Goal: Task Accomplishment & Management: Use online tool/utility

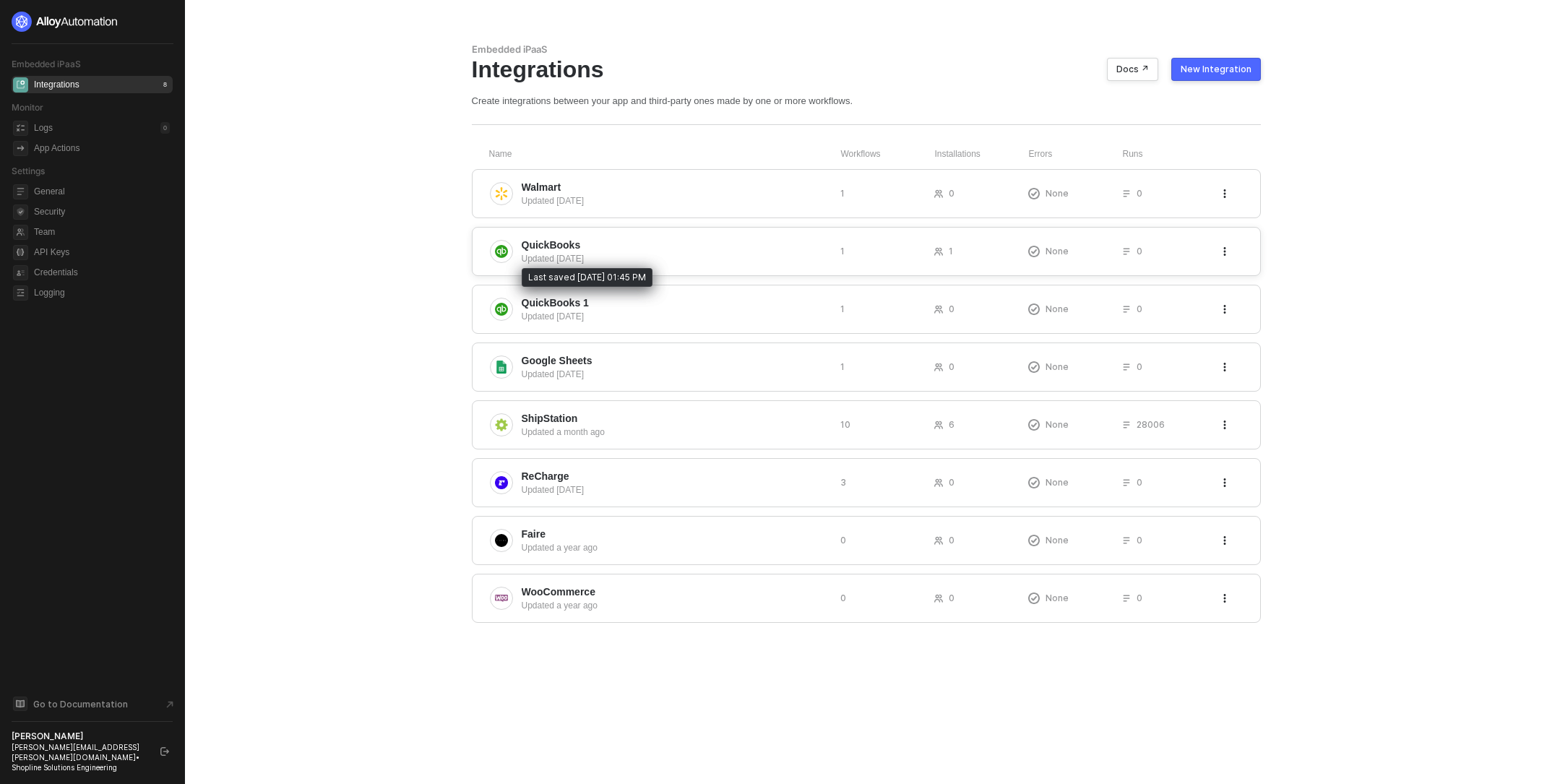
click at [670, 252] on div "Updated 8 days ago" at bounding box center [674, 258] width 307 height 13
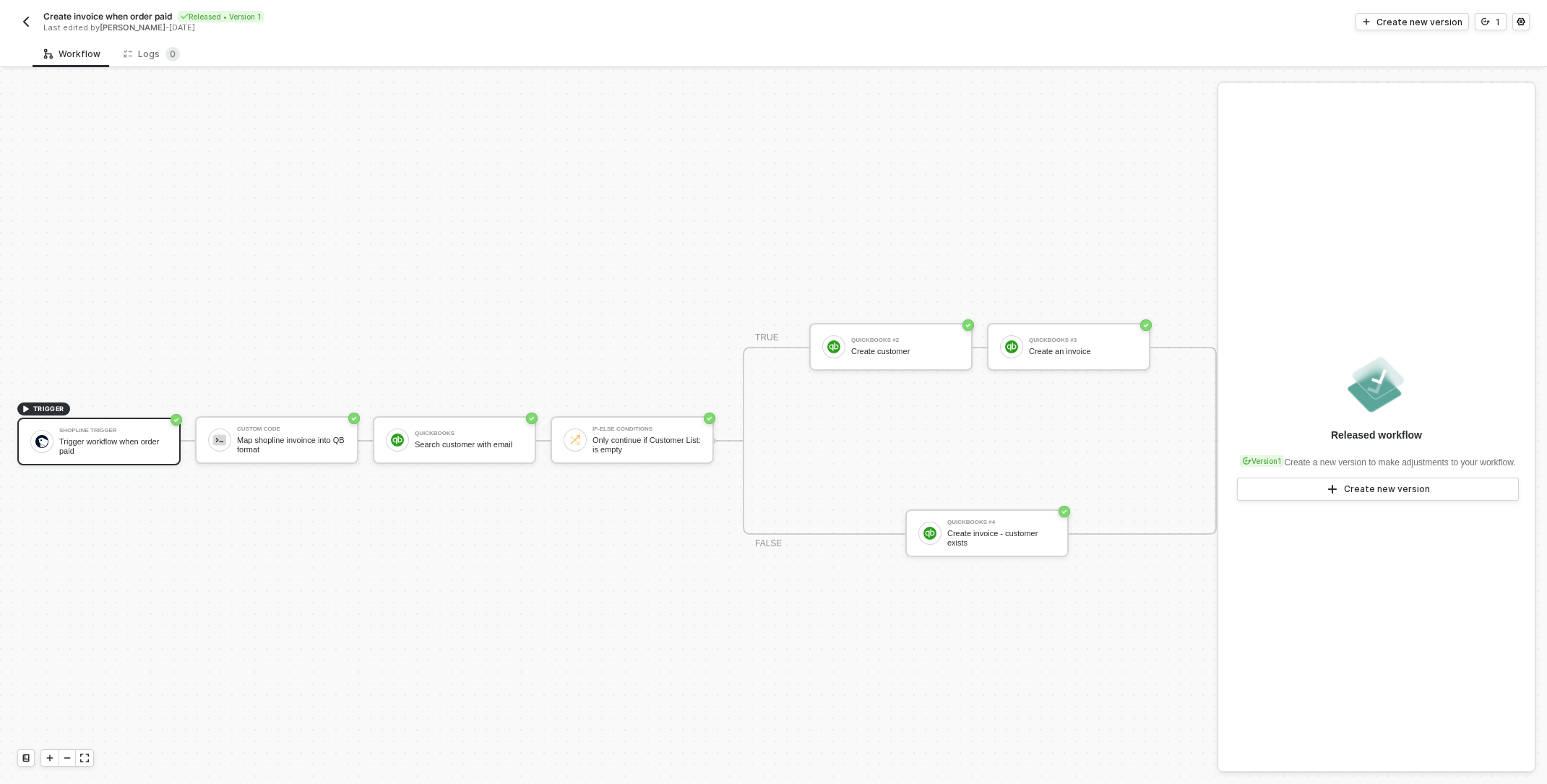
scroll to position [37, 0]
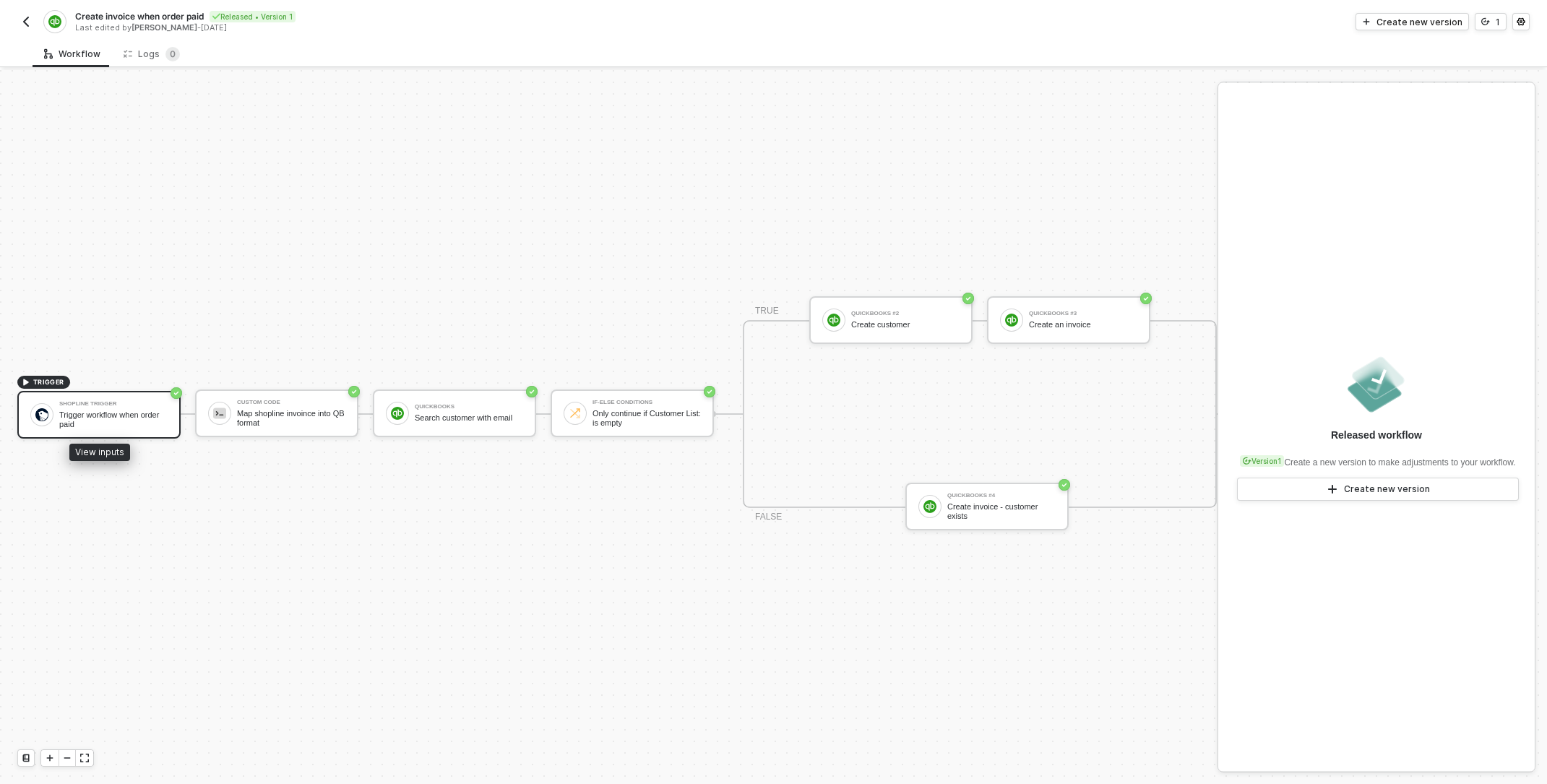
click at [116, 411] on div "Trigger workflow when order paid" at bounding box center [113, 419] width 108 height 18
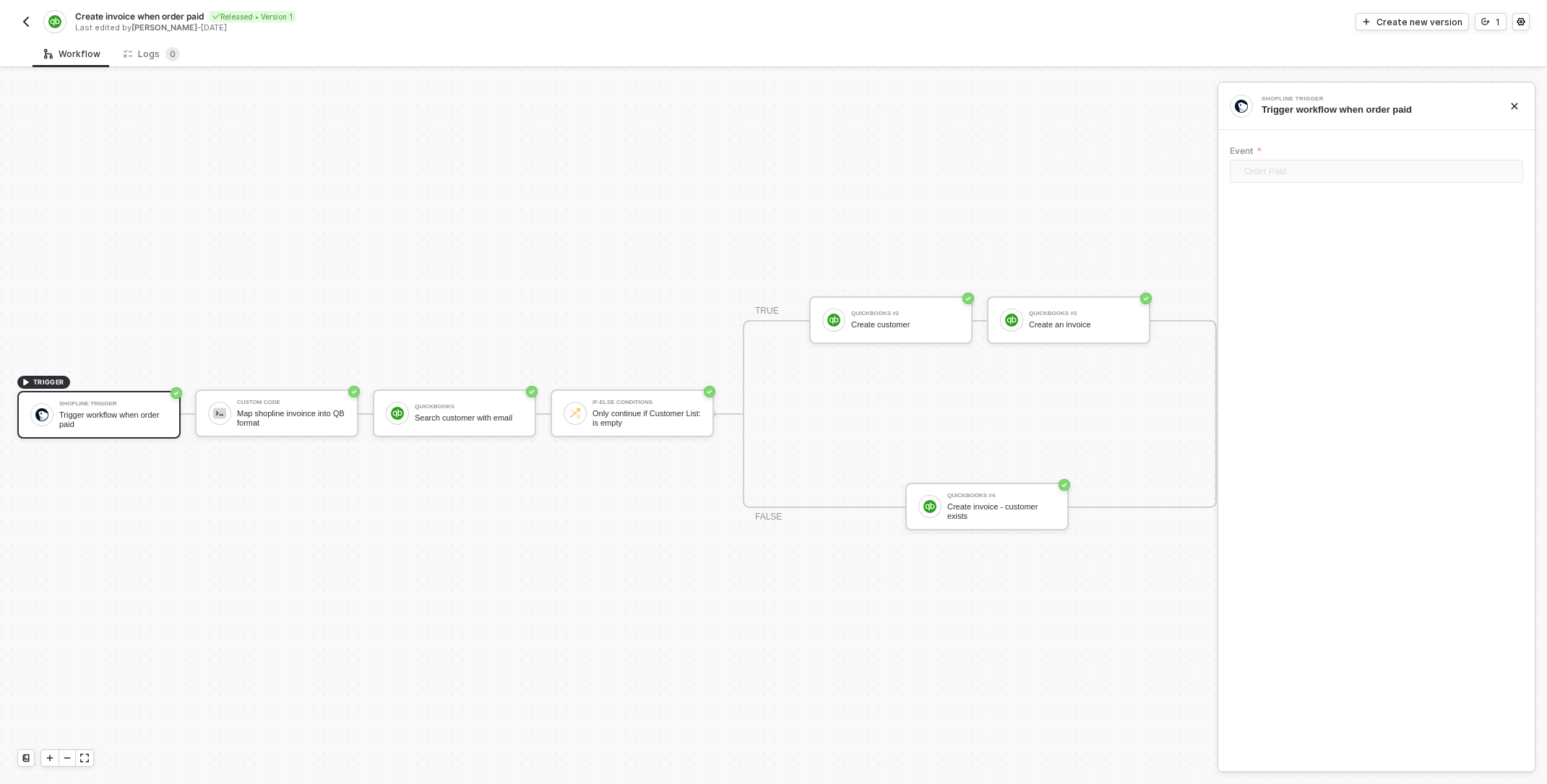
click at [112, 550] on div "TRIGGER Shopline Trigger Trigger workflow when order paid Custom Code Map shopl…" at bounding box center [697, 413] width 1394 height 741
click at [604, 411] on div "Only continue if Customer List: is empty" at bounding box center [646, 418] width 108 height 18
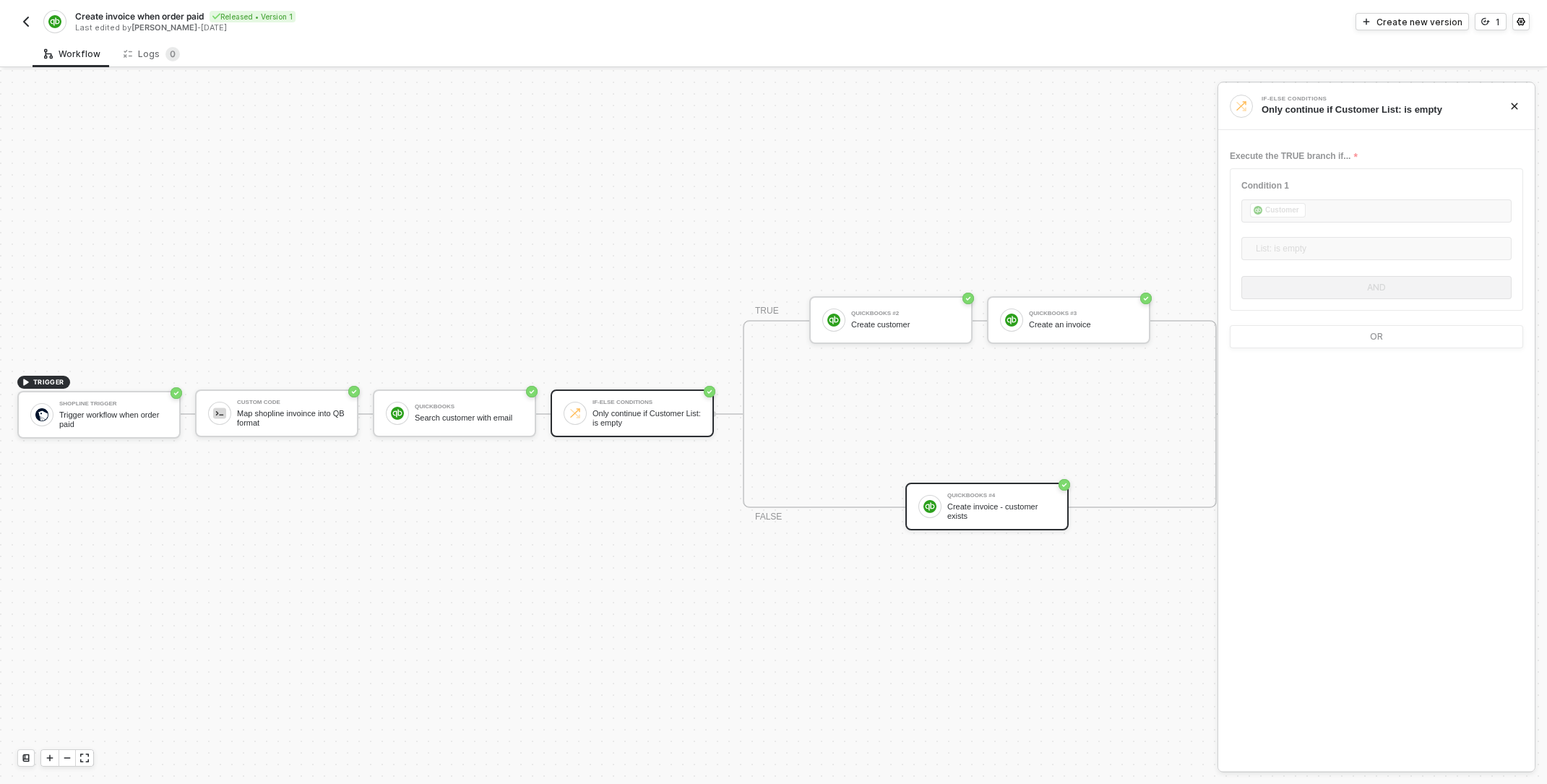
click at [1045, 493] on div "QuickBooks #4 Create invoice - customer exists" at bounding box center [1001, 506] width 108 height 27
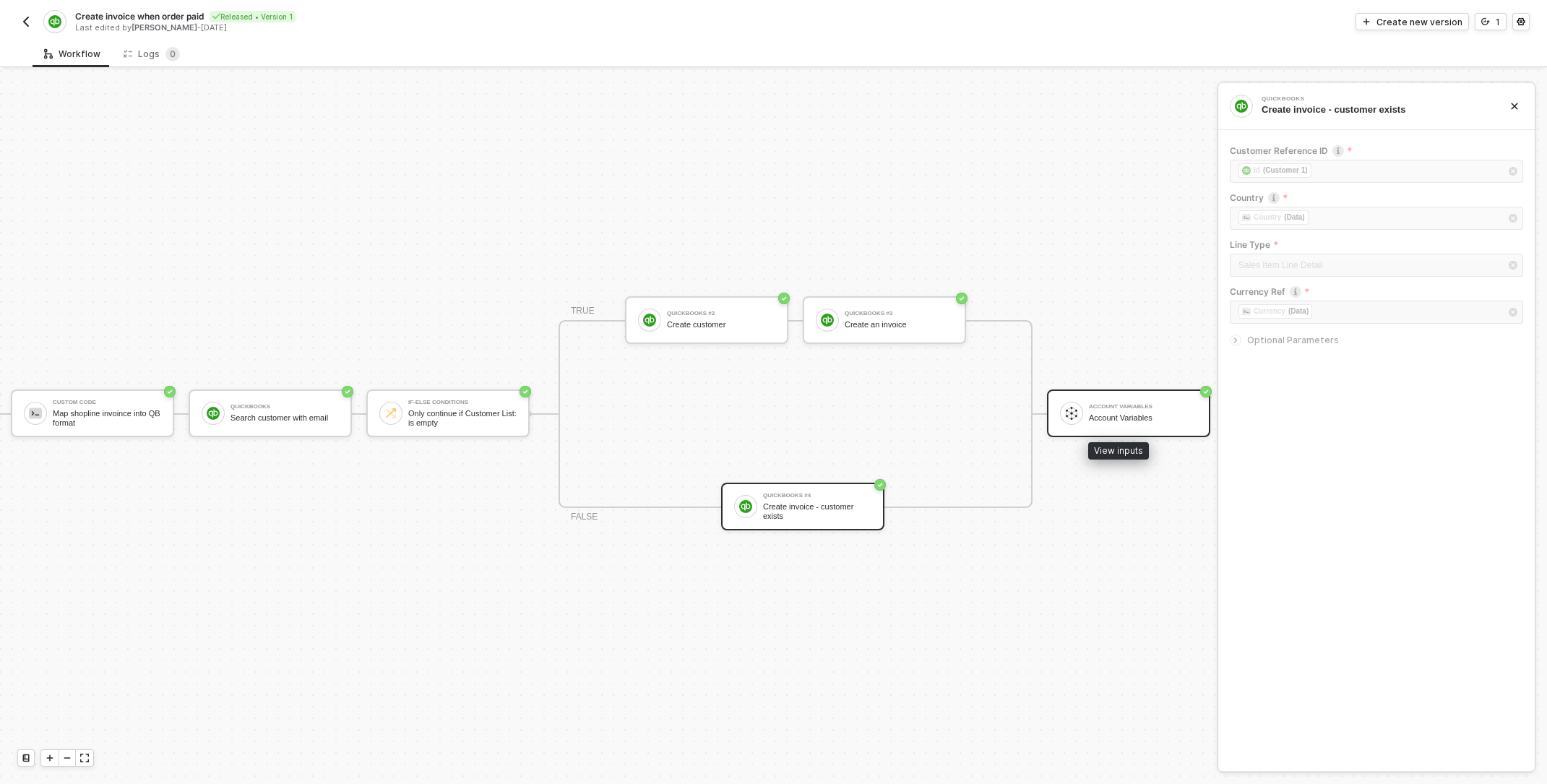
drag, startPoint x: 1103, startPoint y: 396, endPoint x: 1112, endPoint y: 411, distance: 17.5
click at [1103, 404] on div "Account Variables" at bounding box center [1143, 406] width 108 height 6
click at [1202, 404] on div "TRIGGER Shopline Trigger Trigger workflow when order paid Custom Code Map shopl…" at bounding box center [608, 427] width 1217 height 713
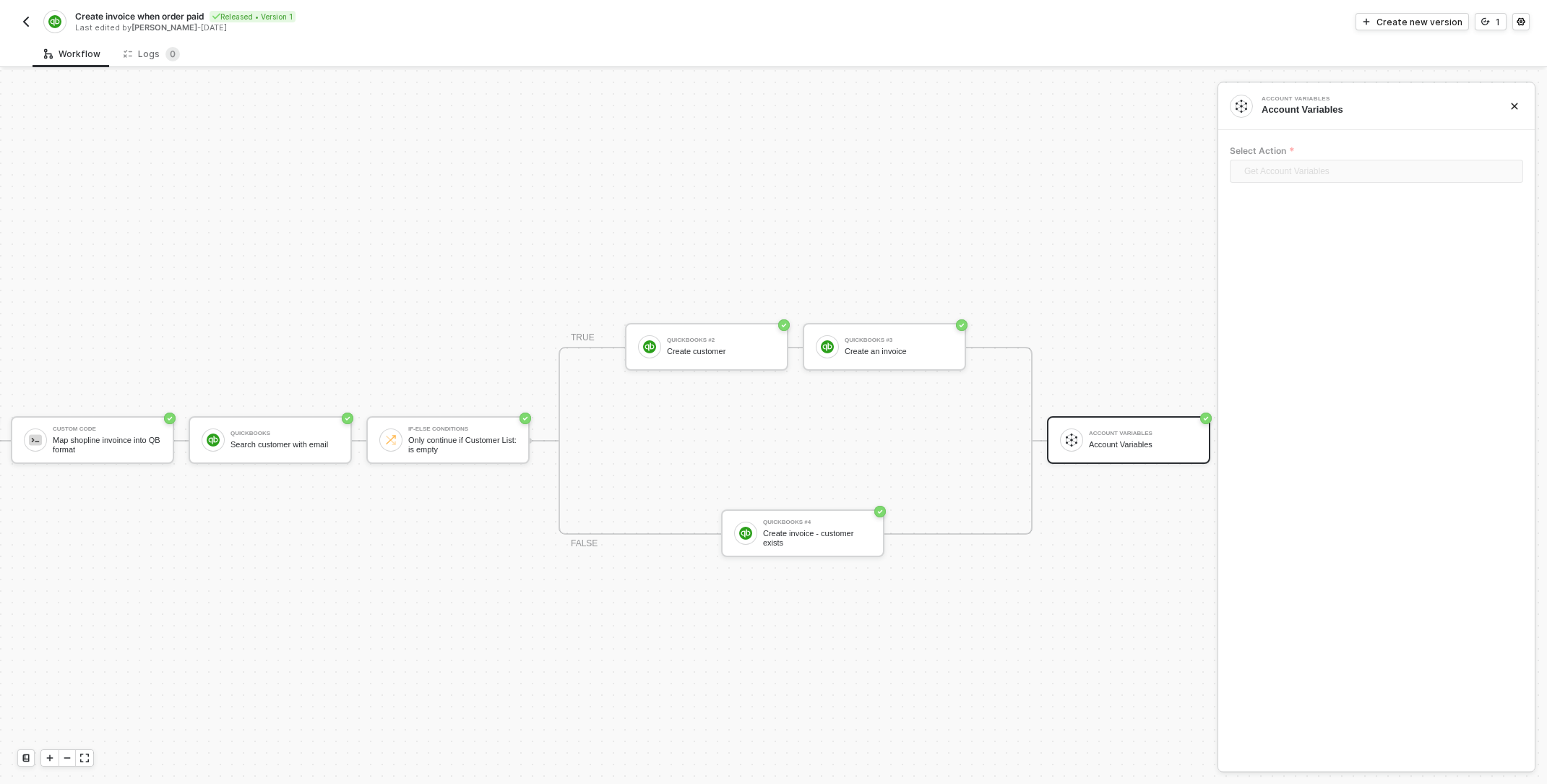
click at [27, 21] on img "button" at bounding box center [26, 21] width 12 height 12
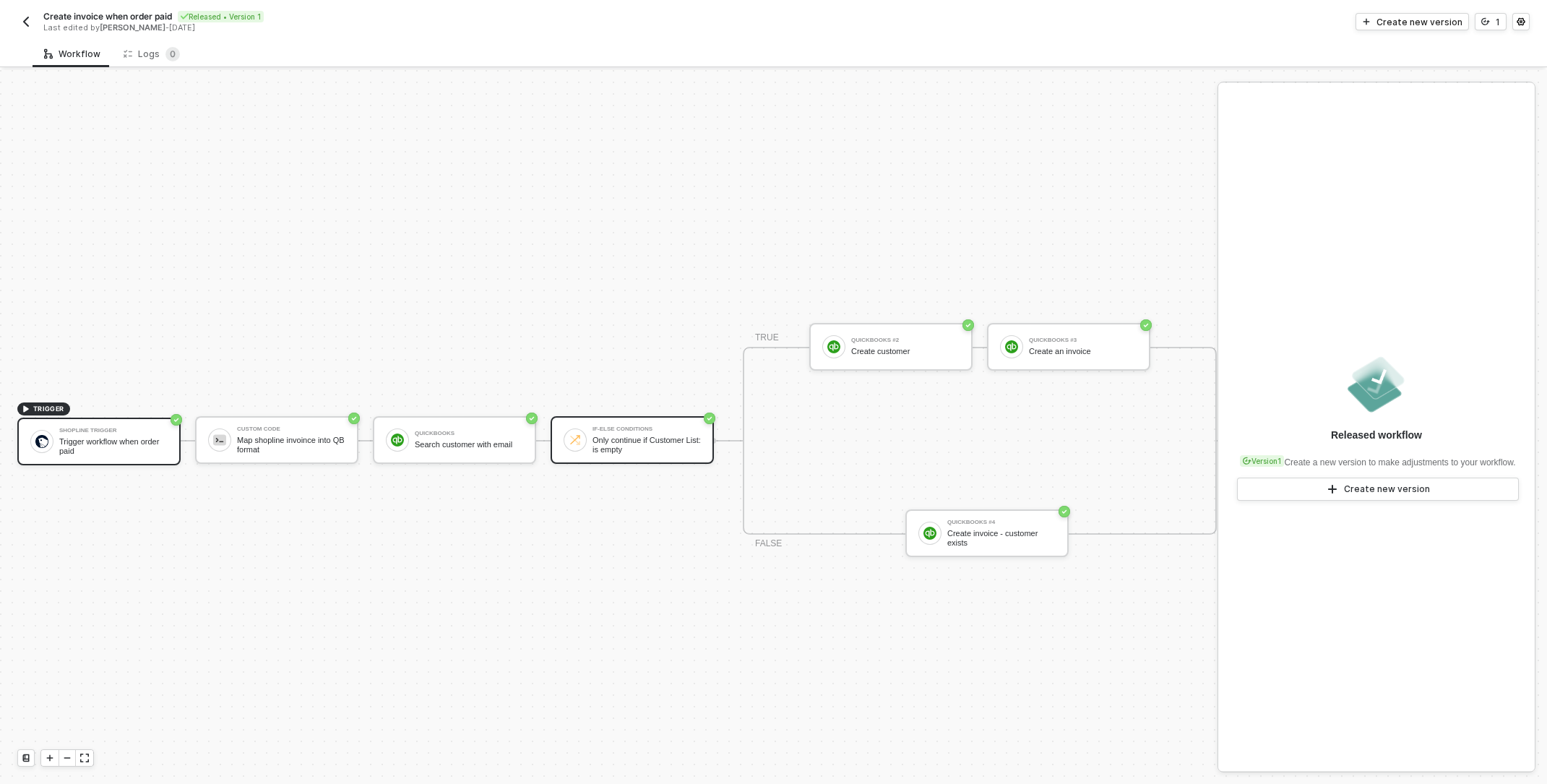
scroll to position [37, 0]
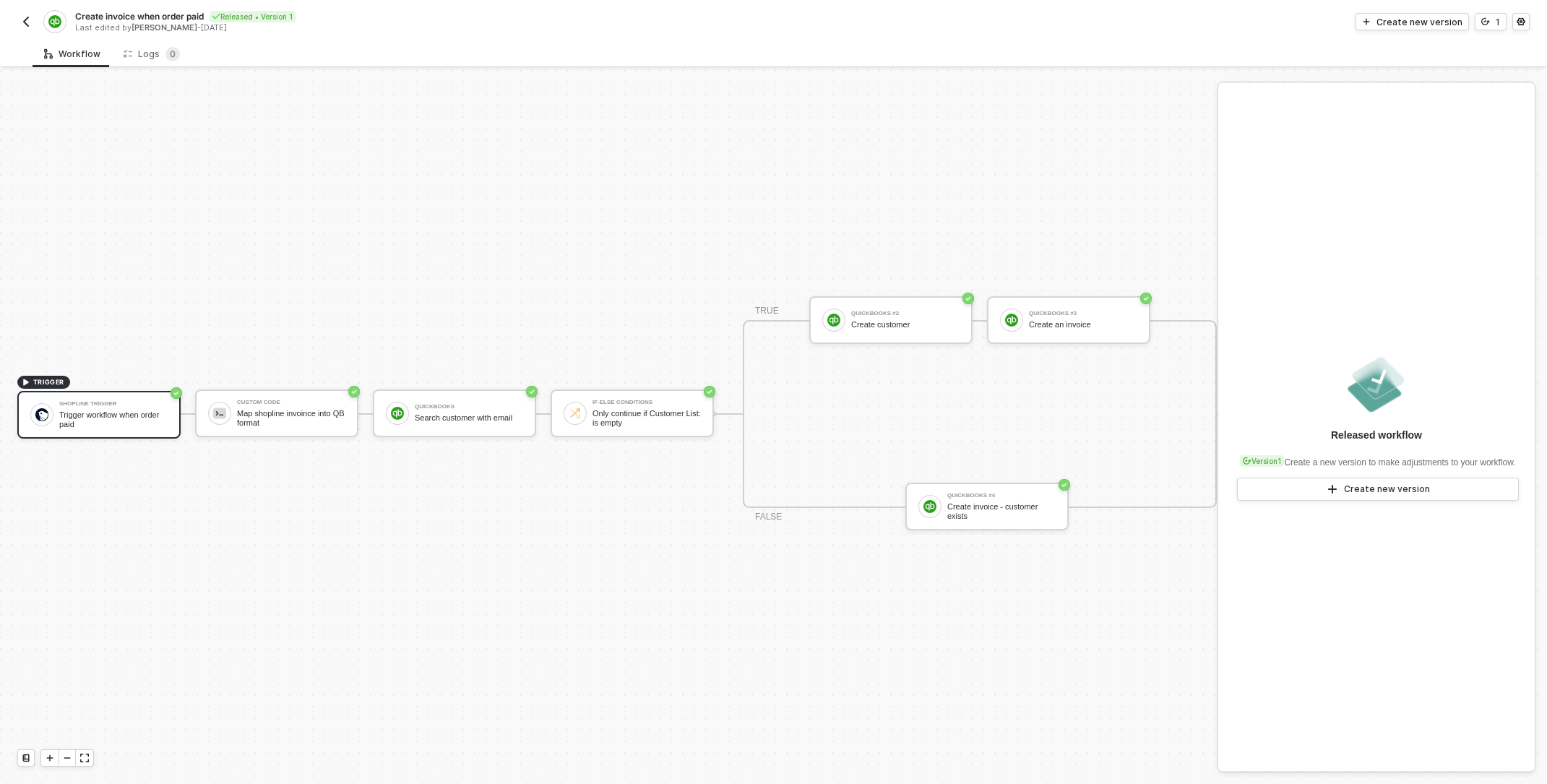
click at [21, 24] on img "button" at bounding box center [26, 21] width 12 height 12
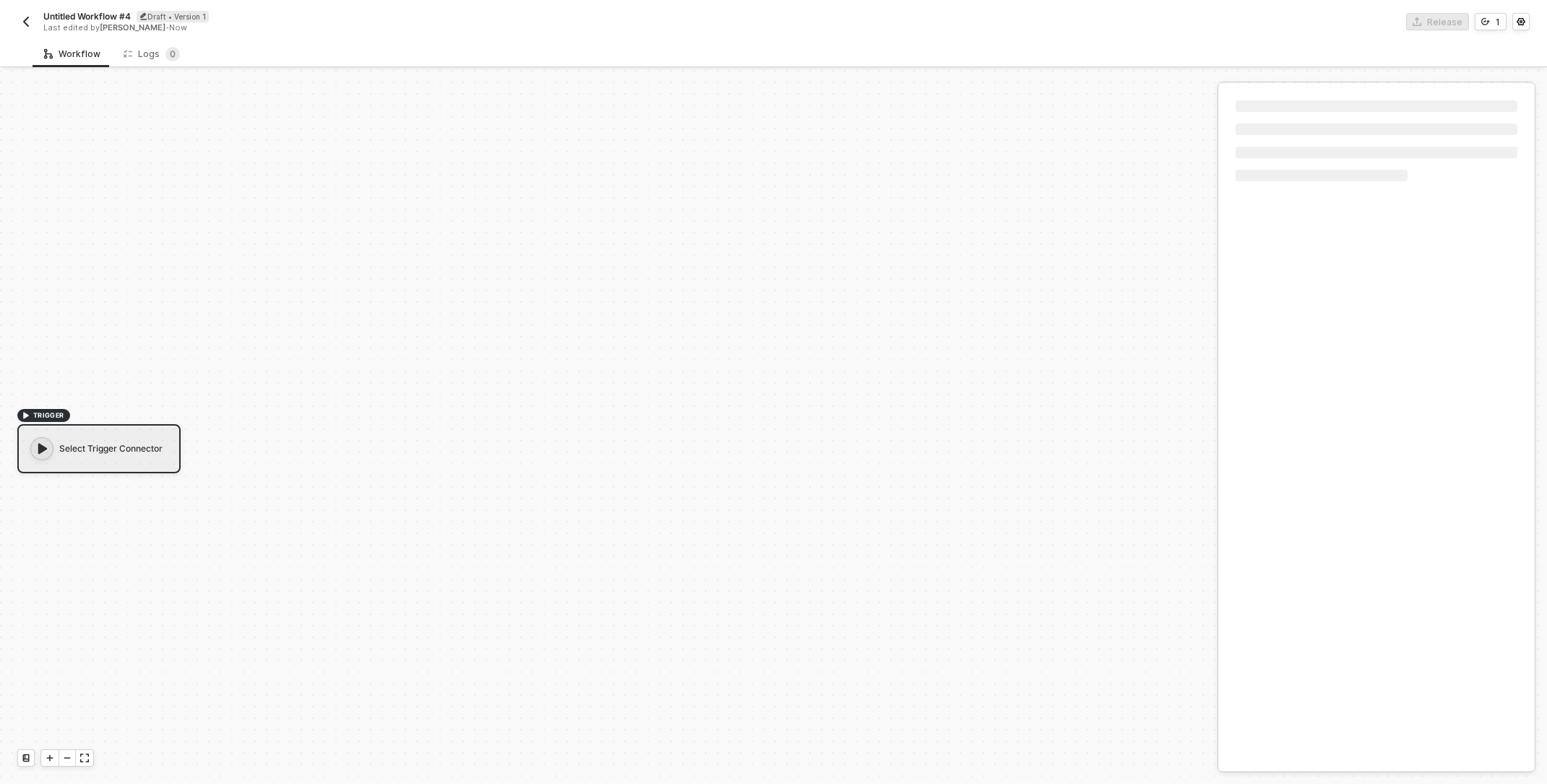
scroll to position [27, 0]
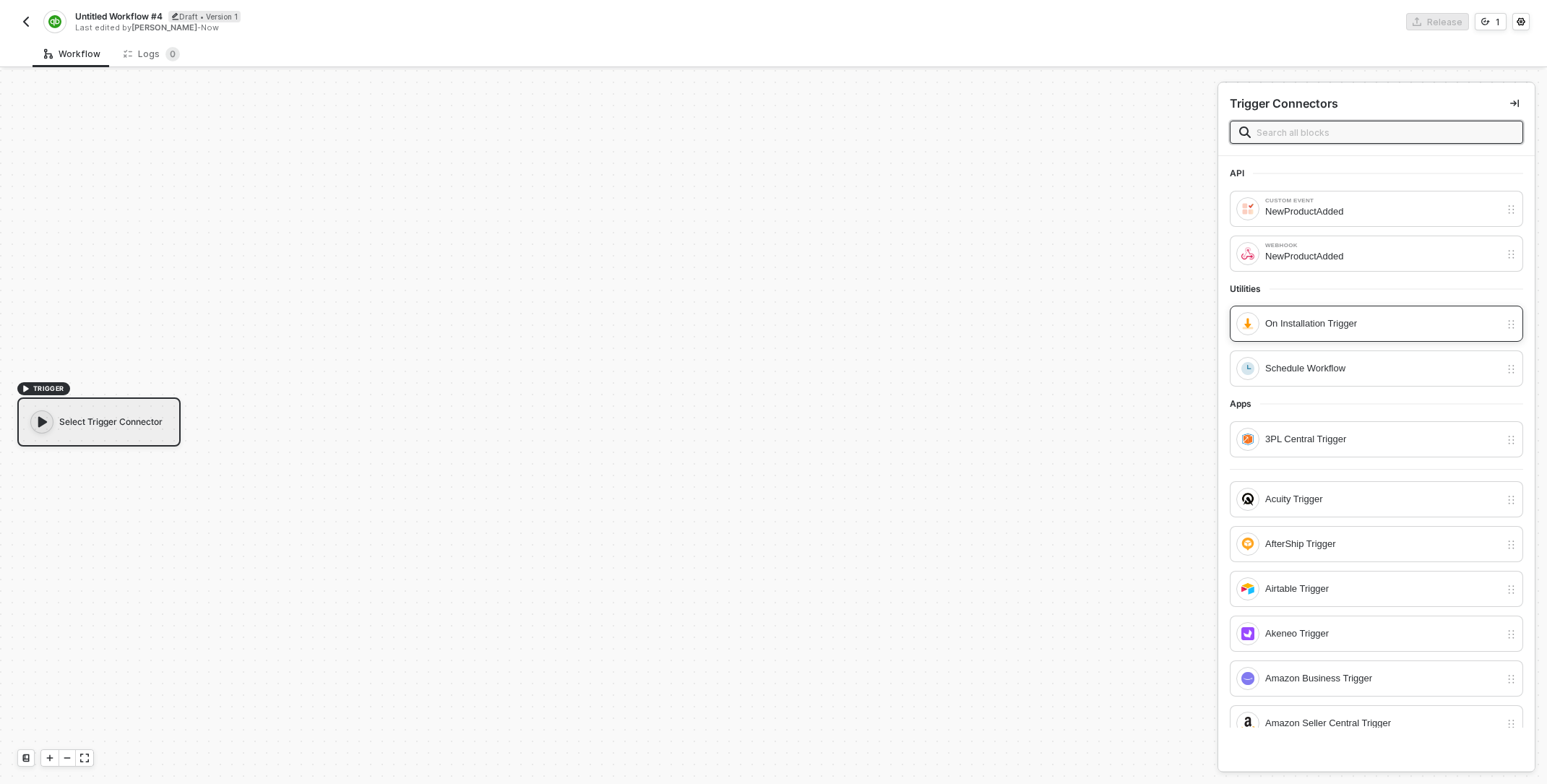
click at [1364, 319] on div "On Installation Trigger" at bounding box center [1382, 324] width 235 height 16
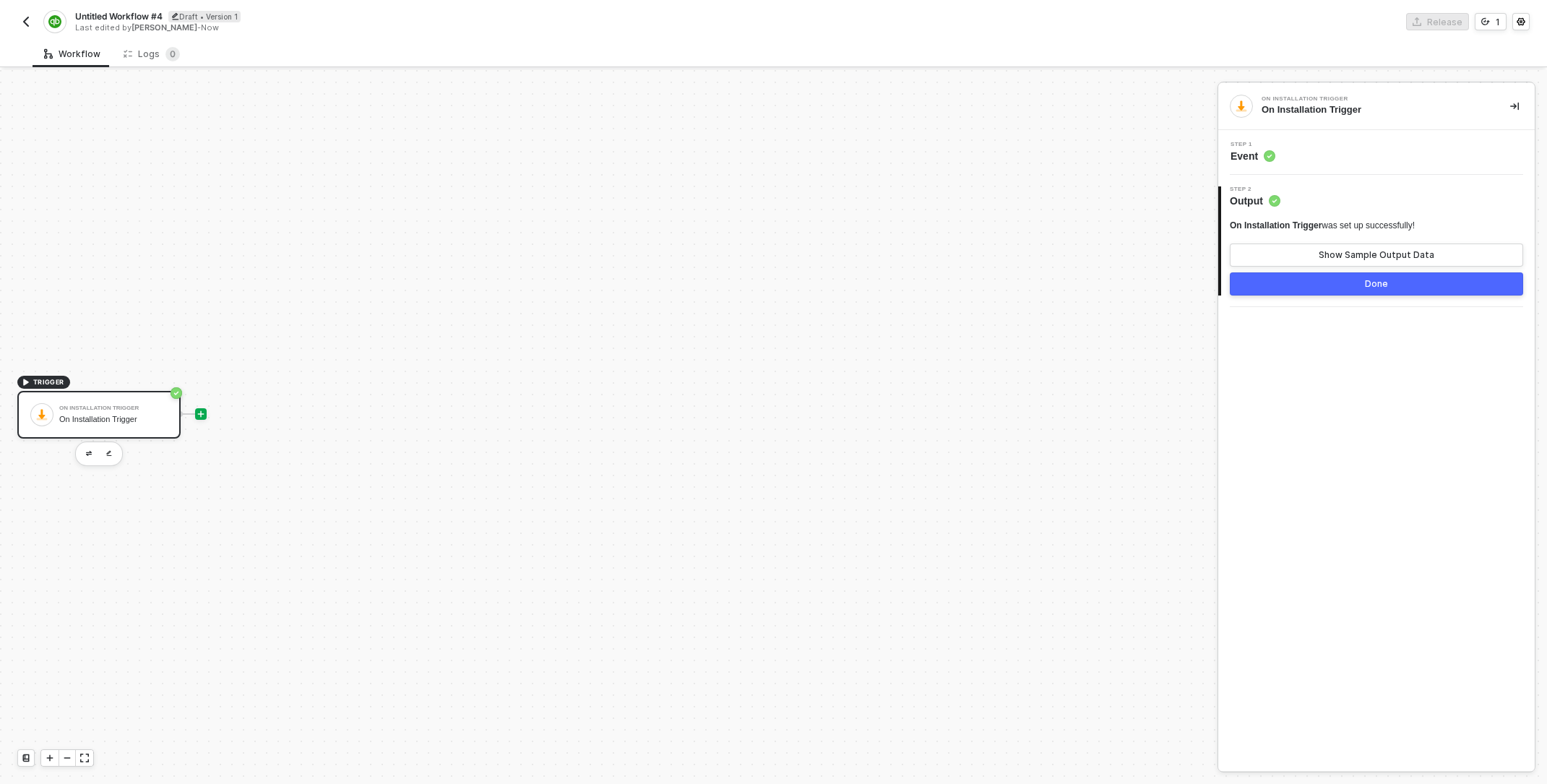
click at [204, 410] on icon "icon-play" at bounding box center [201, 414] width 9 height 9
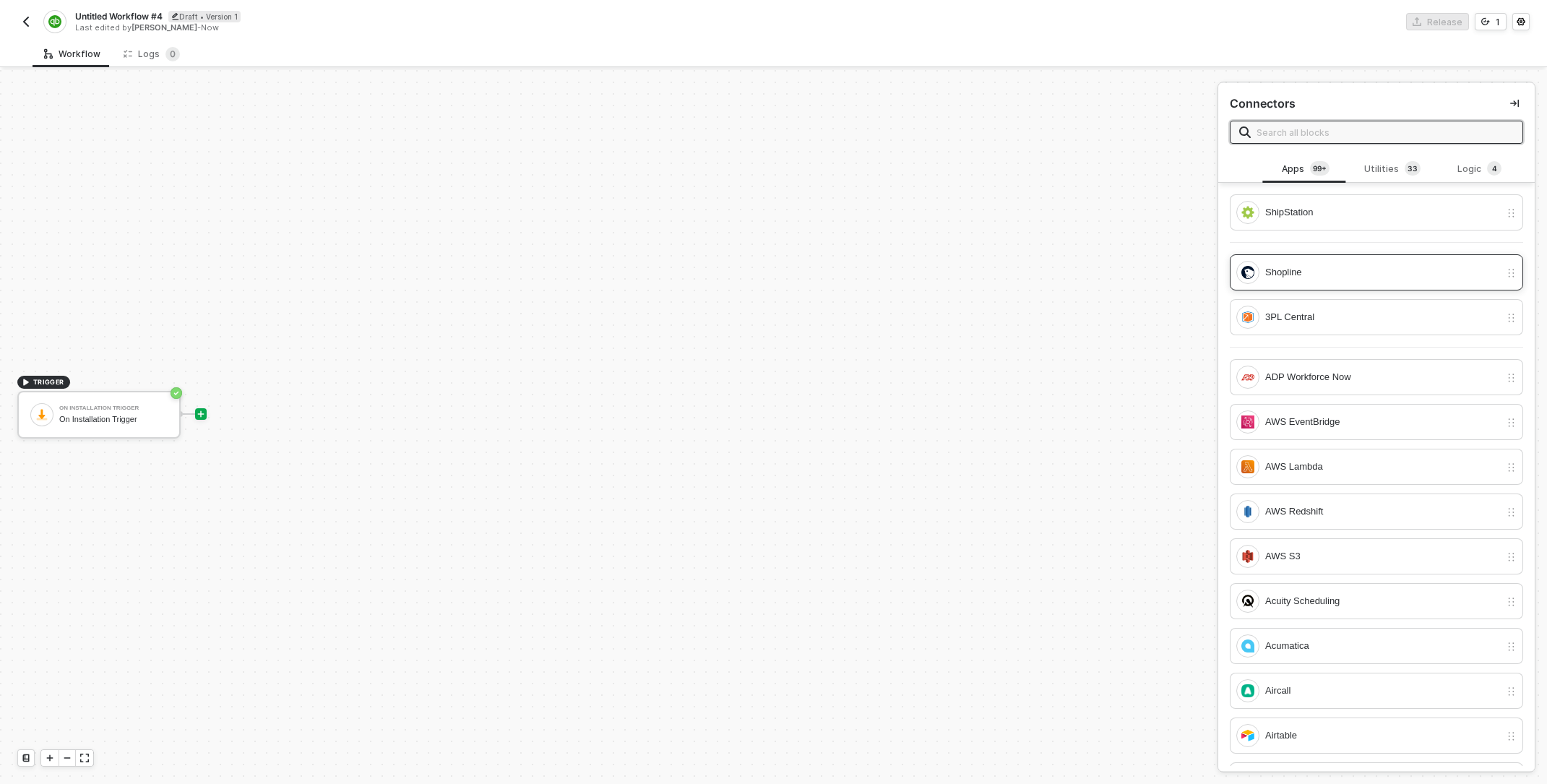
click at [1466, 273] on div "Shopline" at bounding box center [1382, 273] width 235 height 16
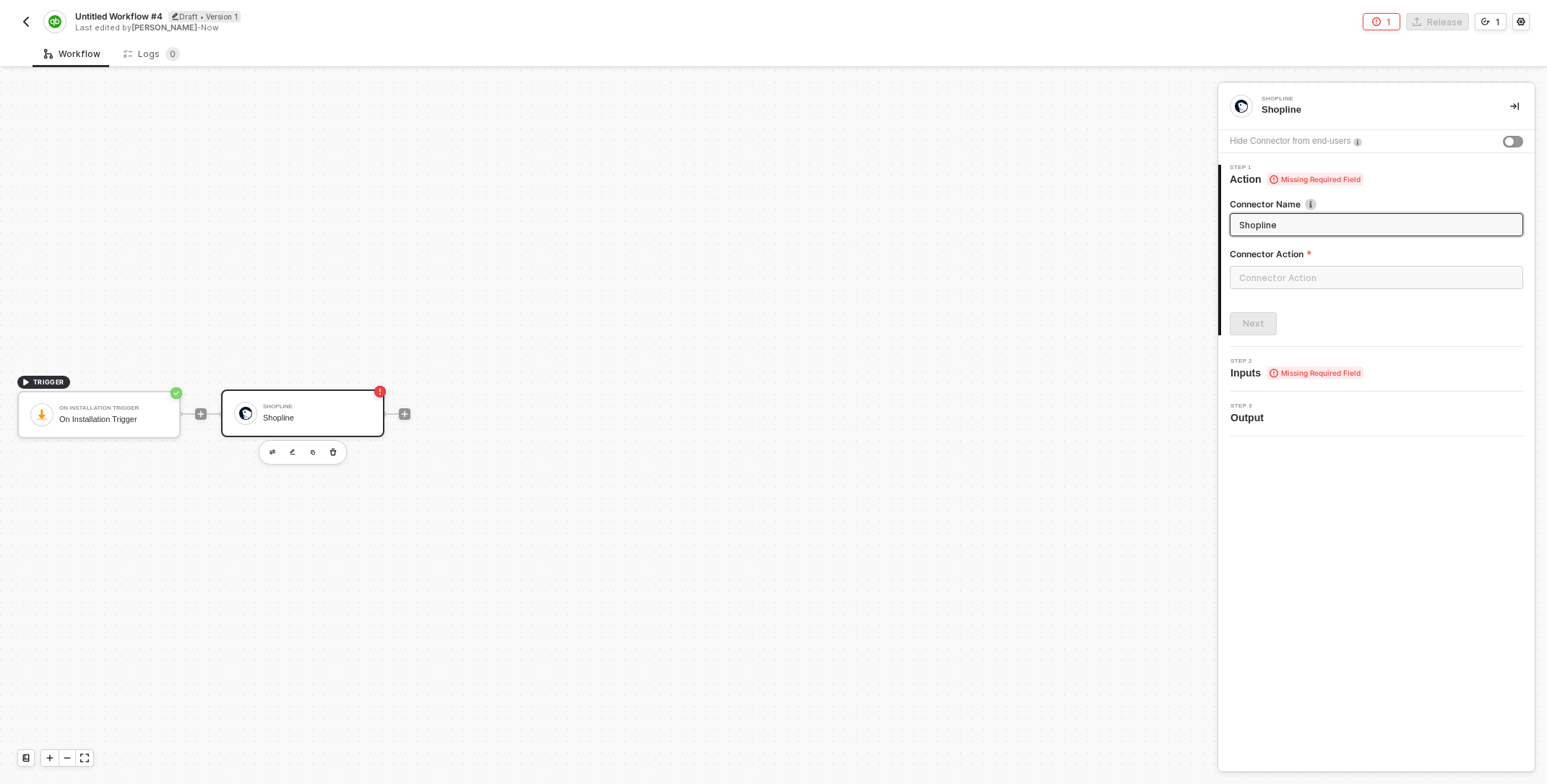
click at [352, 414] on div "Shopline" at bounding box center [317, 418] width 108 height 10
click at [1352, 273] on input "text" at bounding box center [1375, 277] width 293 height 23
click at [1135, 176] on div "Custom Actions" at bounding box center [1100, 174] width 211 height 12
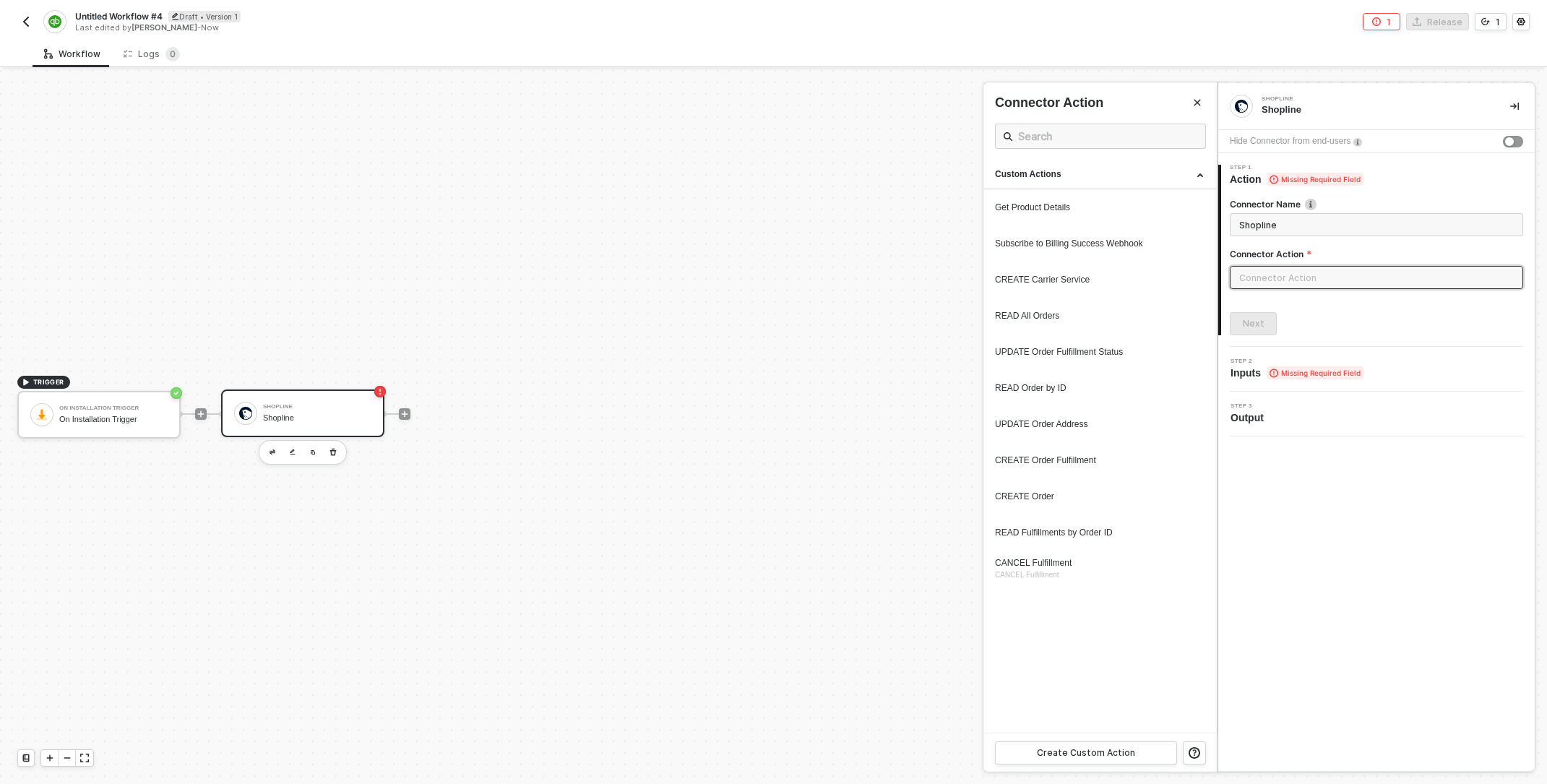
click at [1071, 527] on div "READ Fulfillments by Order ID" at bounding box center [1100, 533] width 211 height 12
type input "Custom Action"
type input "Custom - READ Fulfillments by Order ID"
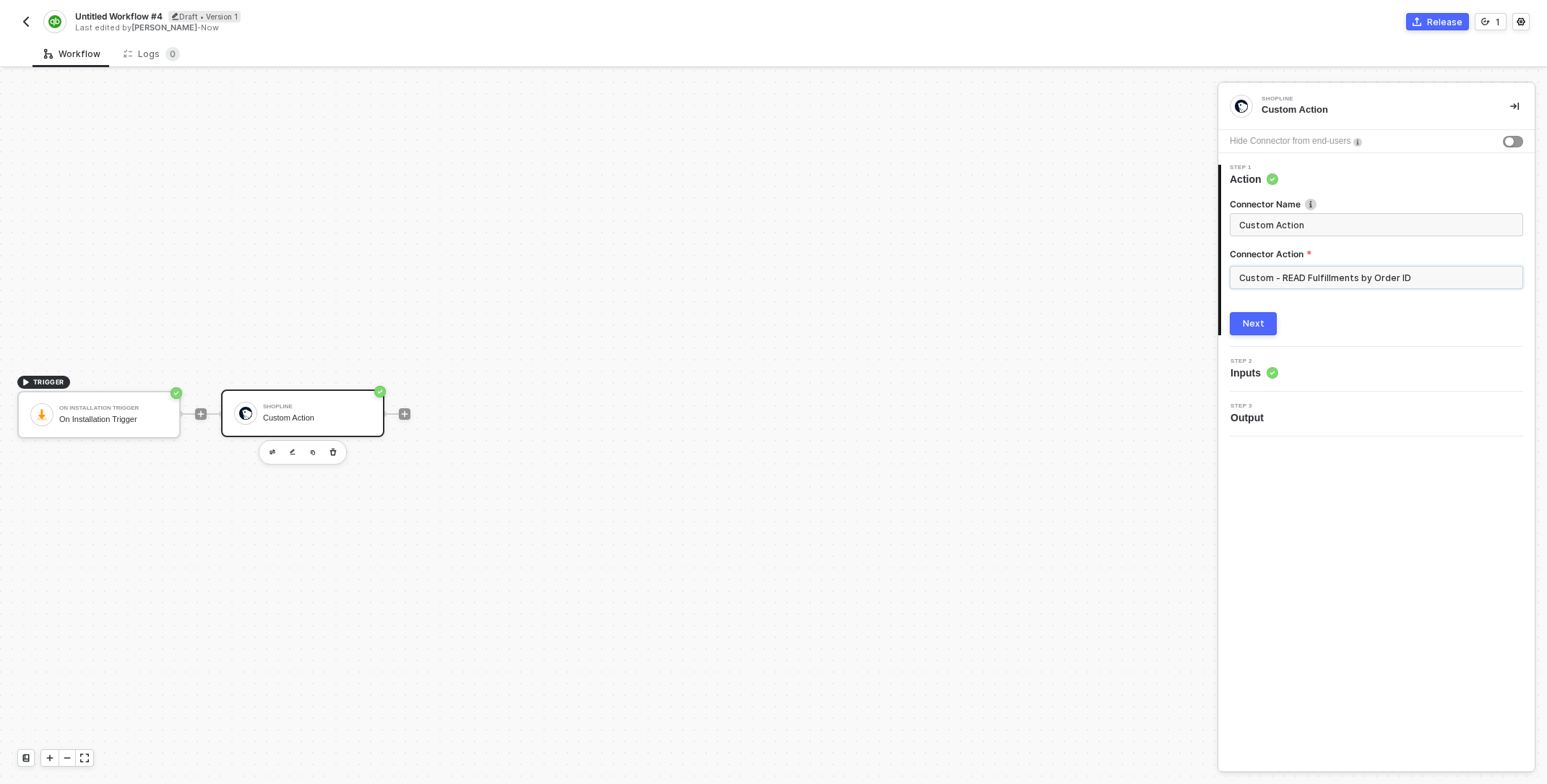
click at [1371, 276] on input "Custom - READ Fulfillments by Order ID" at bounding box center [1375, 277] width 293 height 23
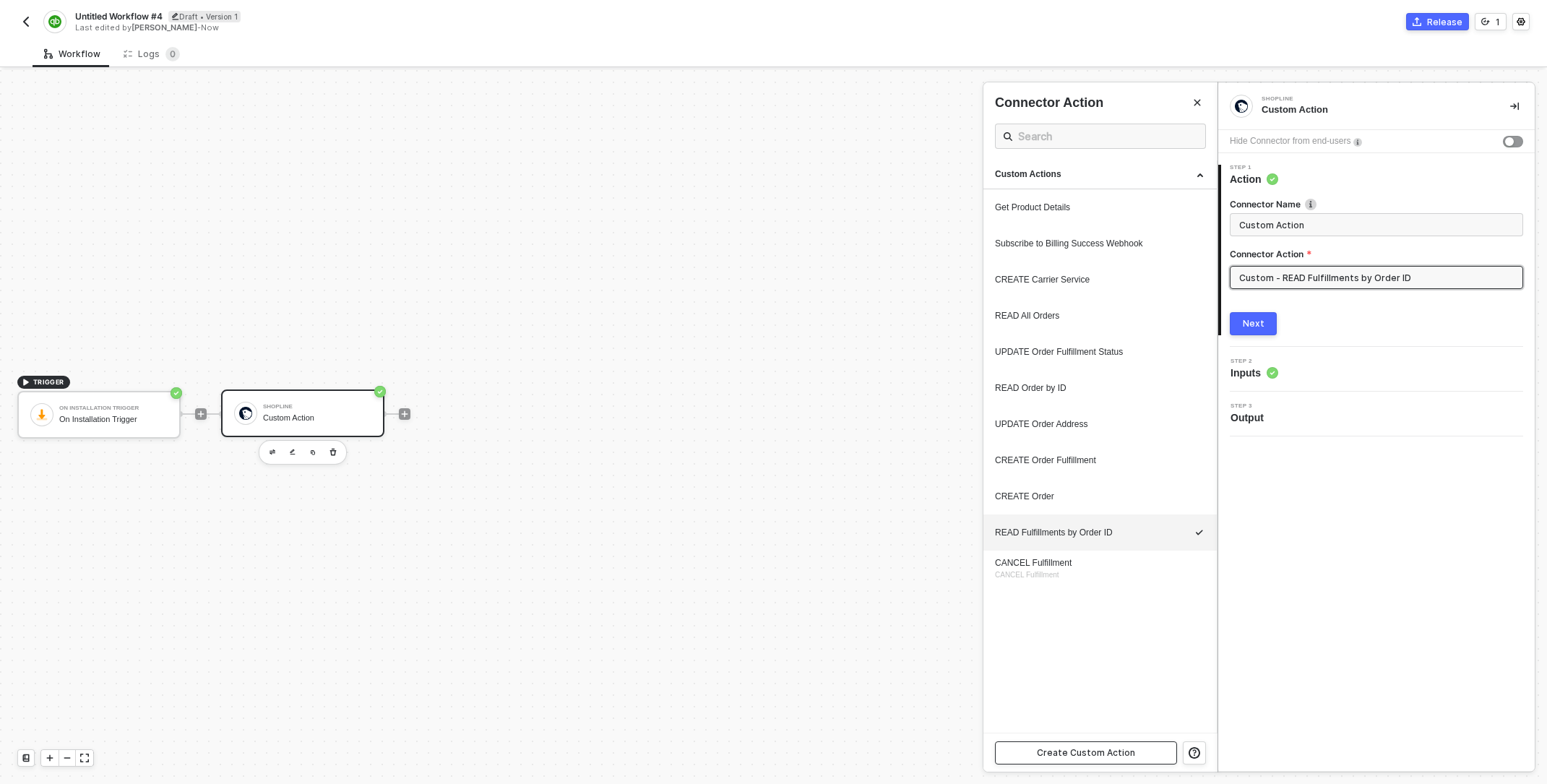
click at [1091, 747] on div "Create Custom Action" at bounding box center [1085, 752] width 98 height 12
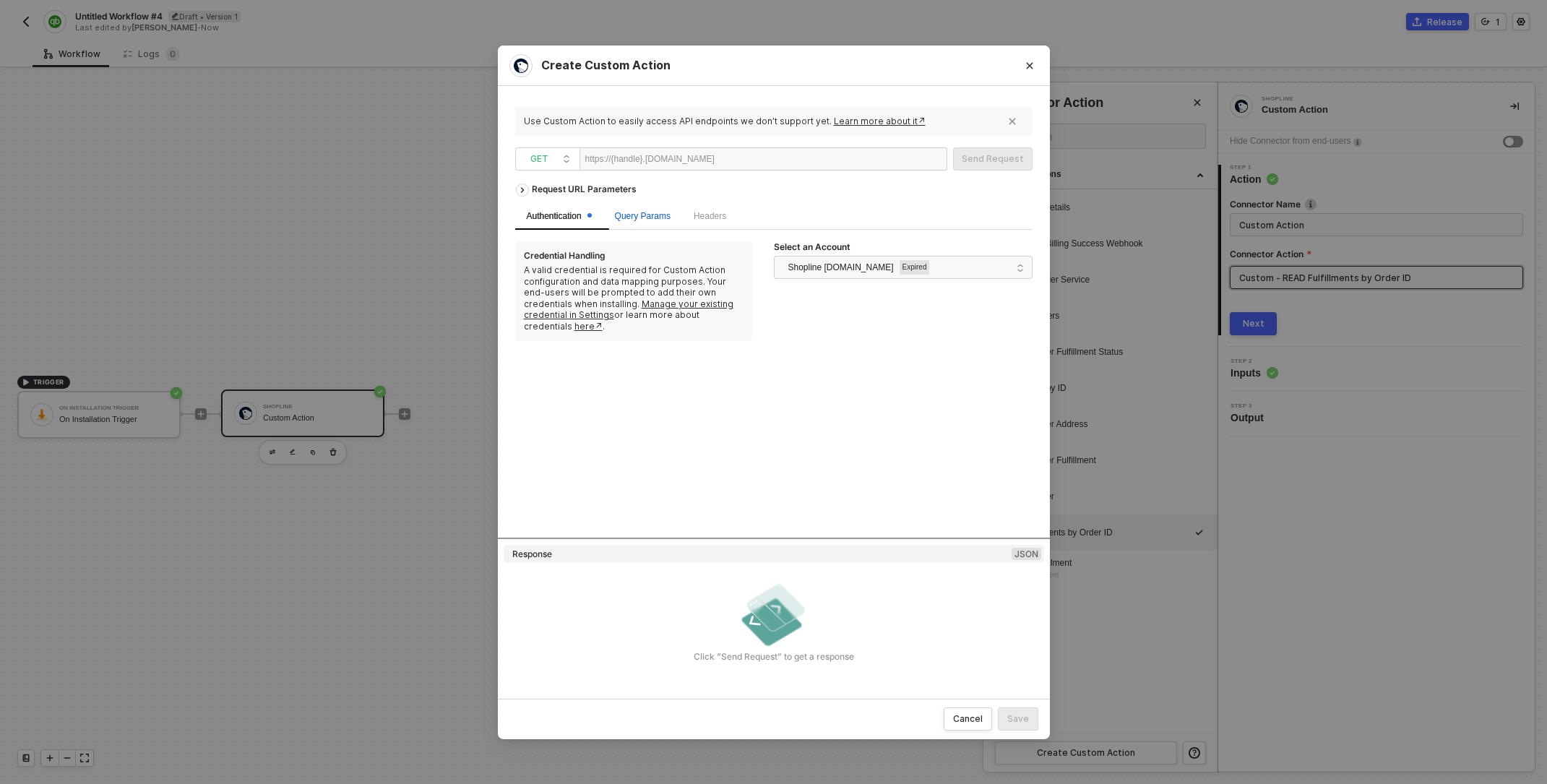
click at [669, 219] on span "Query Params" at bounding box center [643, 215] width 56 height 10
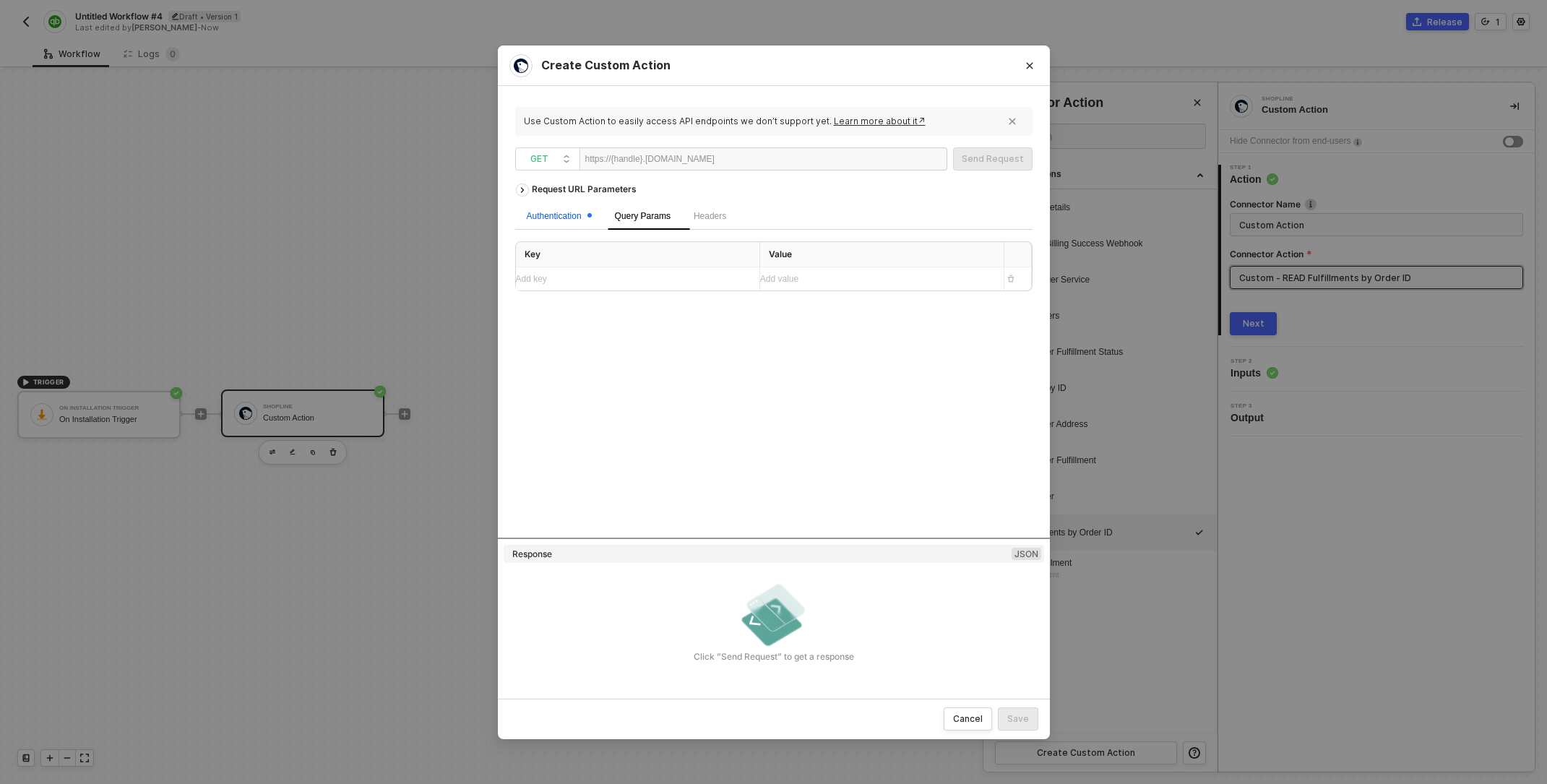
drag, startPoint x: 552, startPoint y: 219, endPoint x: 575, endPoint y: 220, distance: 23.0
click at [552, 219] on div "Authentication" at bounding box center [558, 217] width 65 height 14
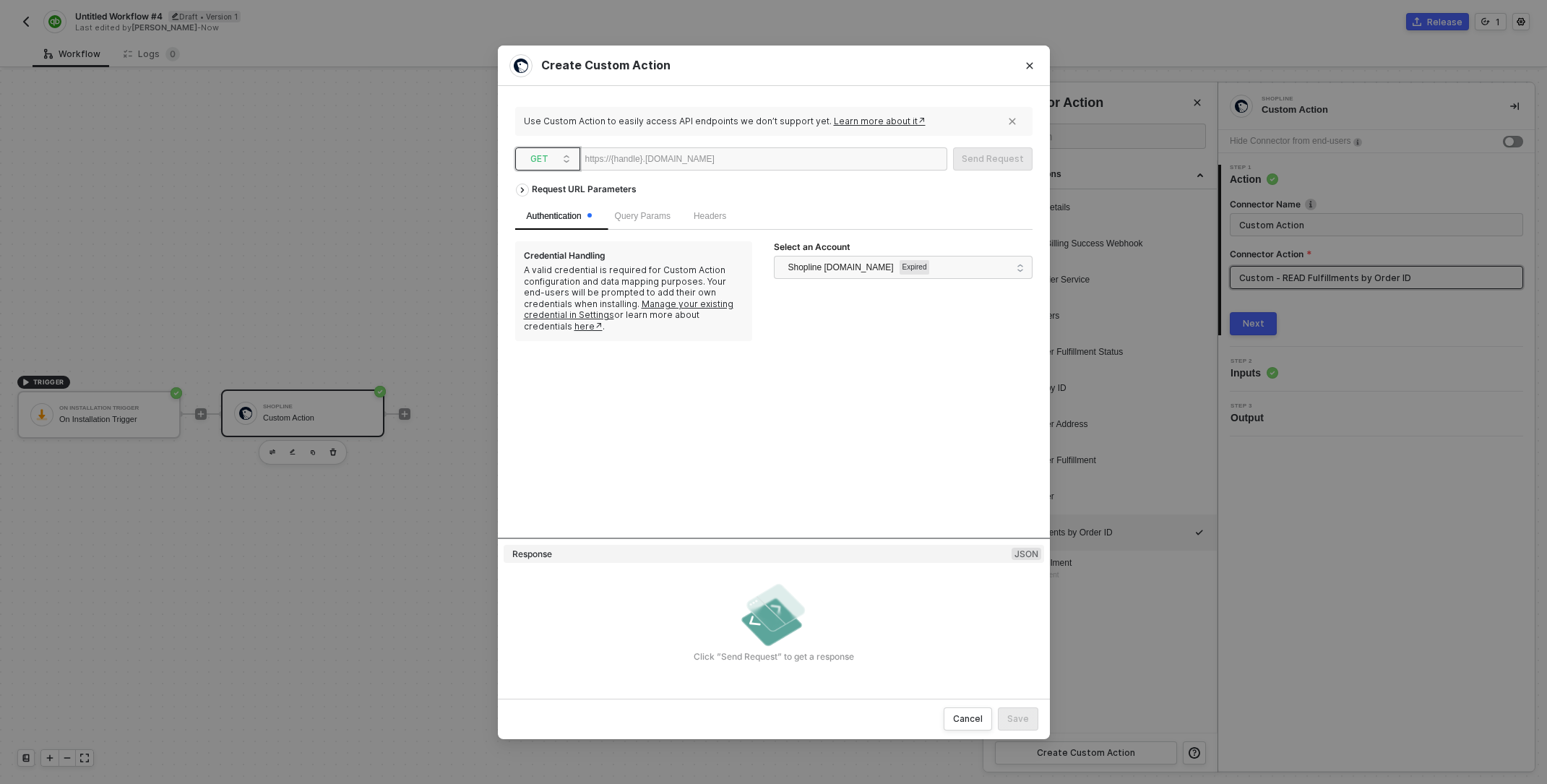
click at [544, 160] on span "GET" at bounding box center [550, 158] width 41 height 21
drag, startPoint x: 761, startPoint y: 365, endPoint x: 922, endPoint y: 130, distance: 284.9
click at [762, 365] on div "Request URL Parameters Authentication Query Params Headers Credential Handling …" at bounding box center [774, 357] width 517 height 361
click at [1030, 60] on button "Close" at bounding box center [1029, 65] width 23 height 23
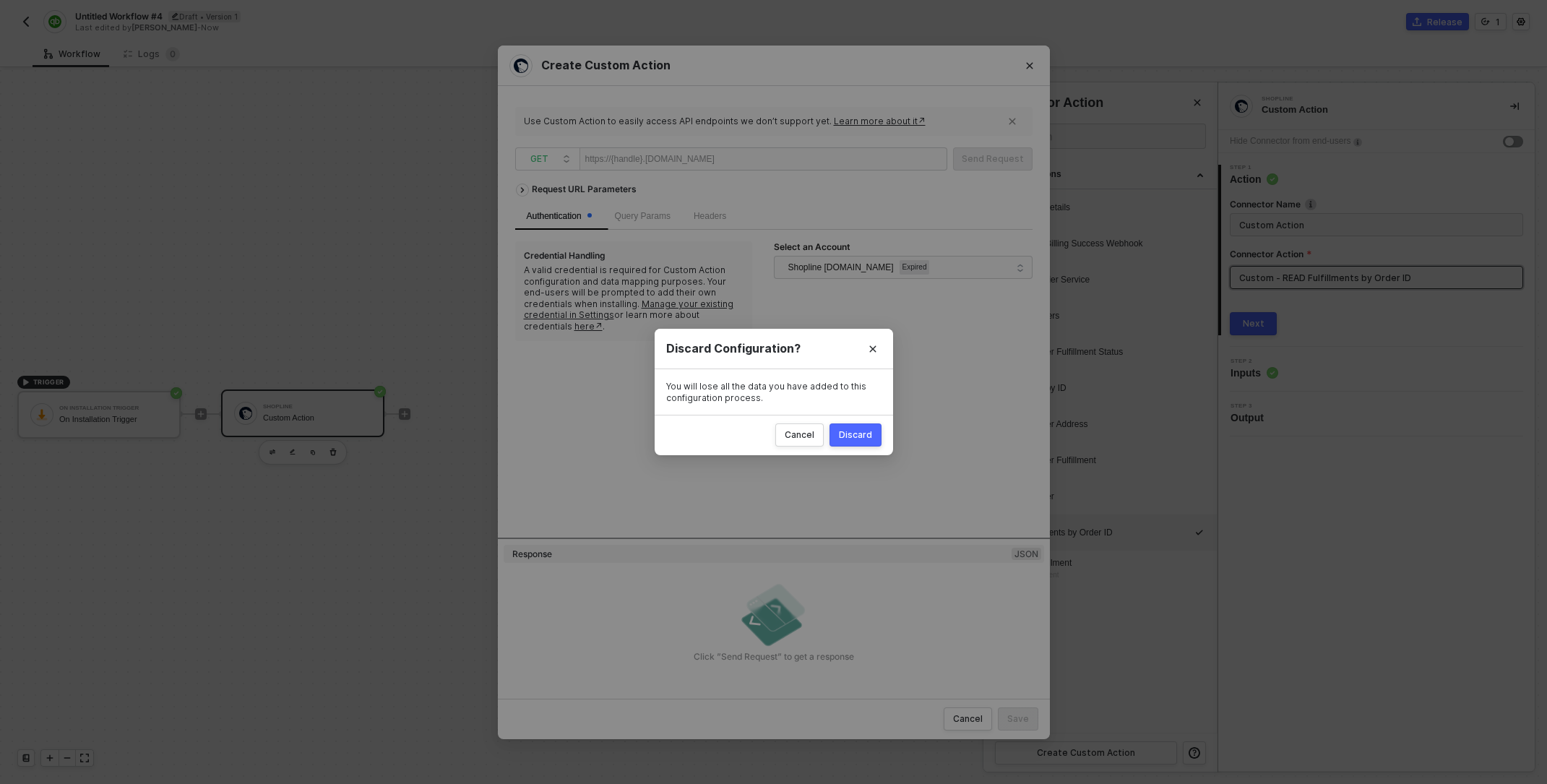
click at [871, 424] on button "Discard" at bounding box center [855, 434] width 52 height 23
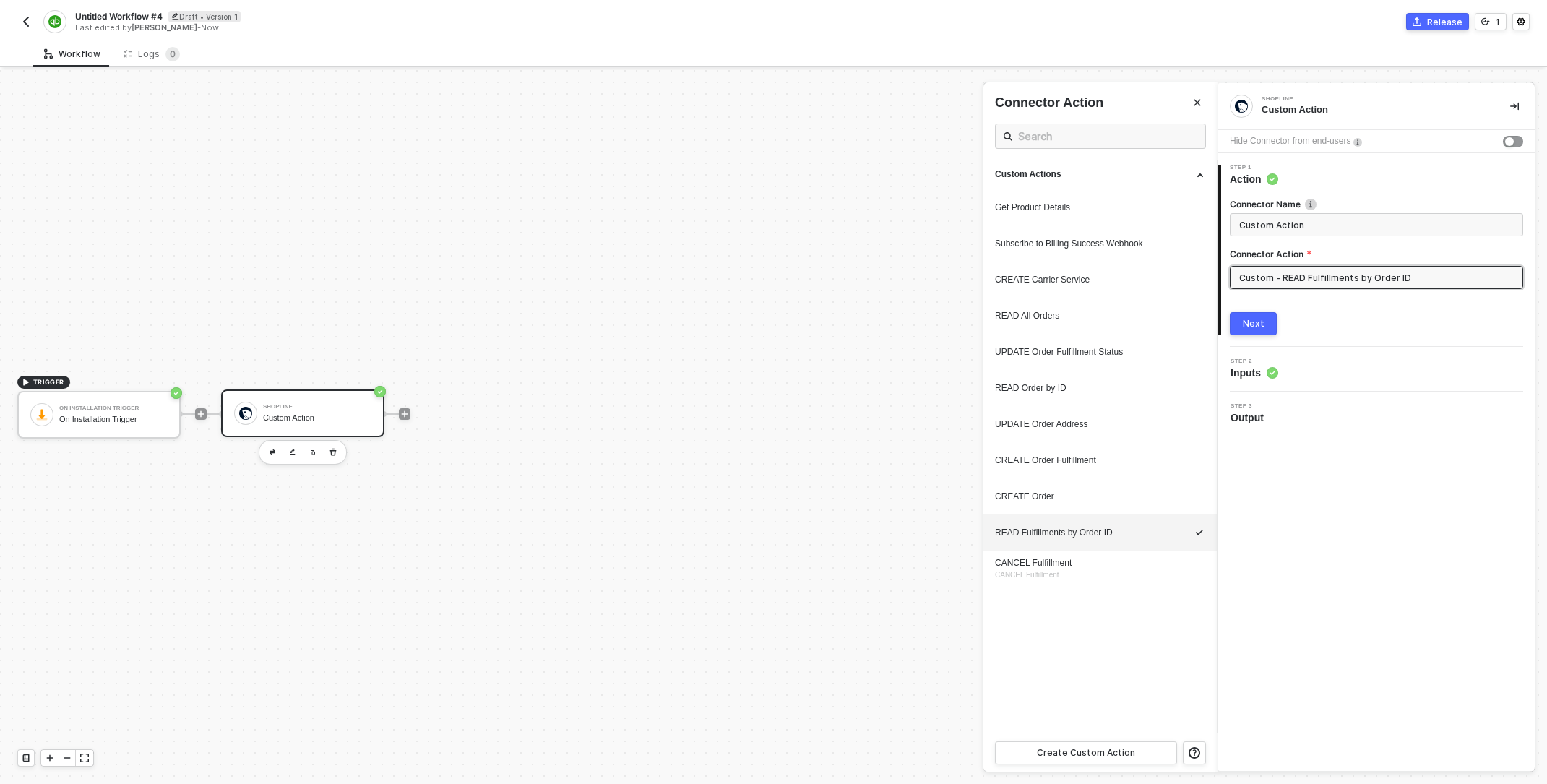
click at [1199, 99] on icon "Close" at bounding box center [1197, 103] width 9 height 9
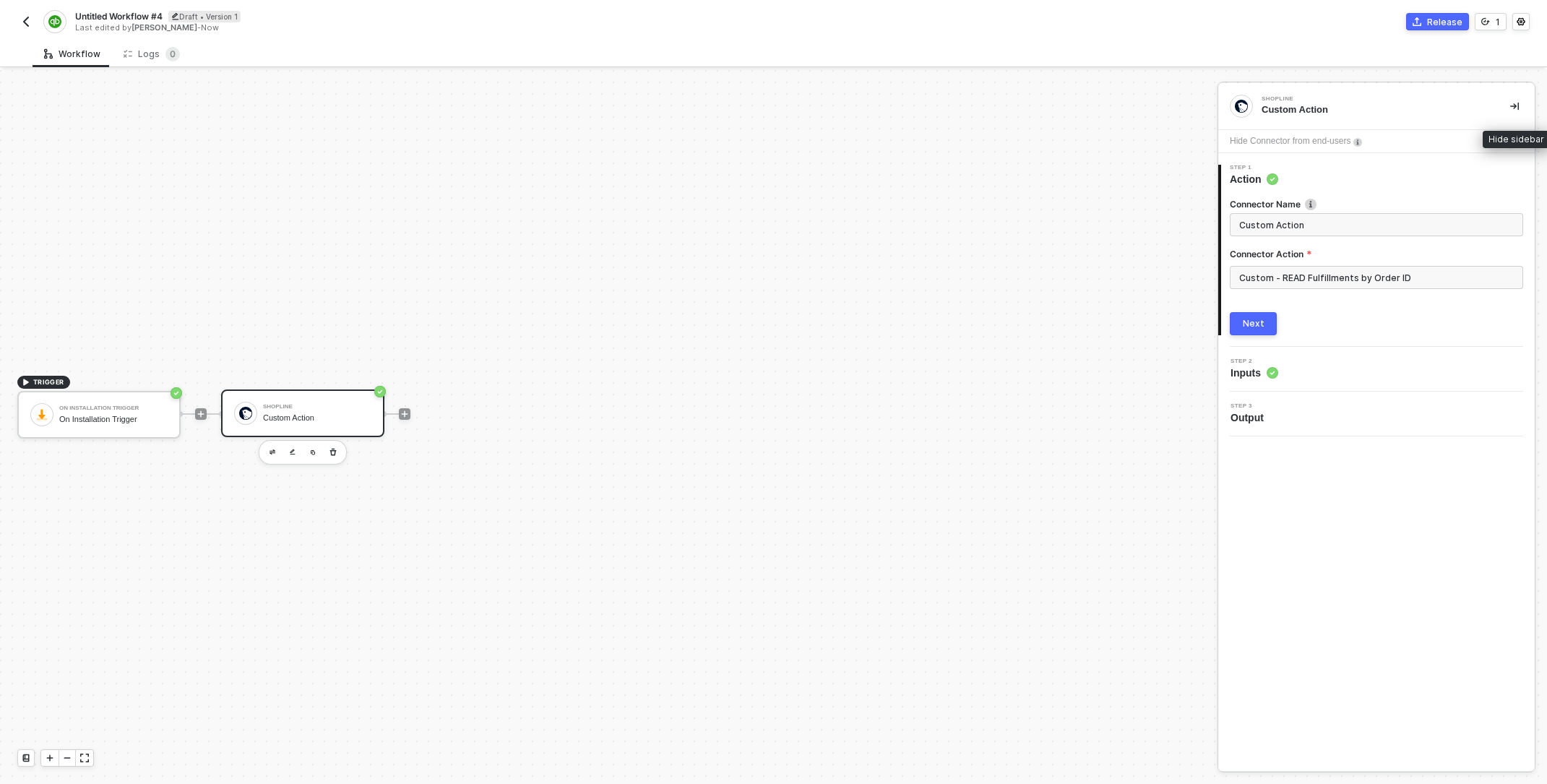
click at [1520, 97] on button "button" at bounding box center [1514, 106] width 18 height 18
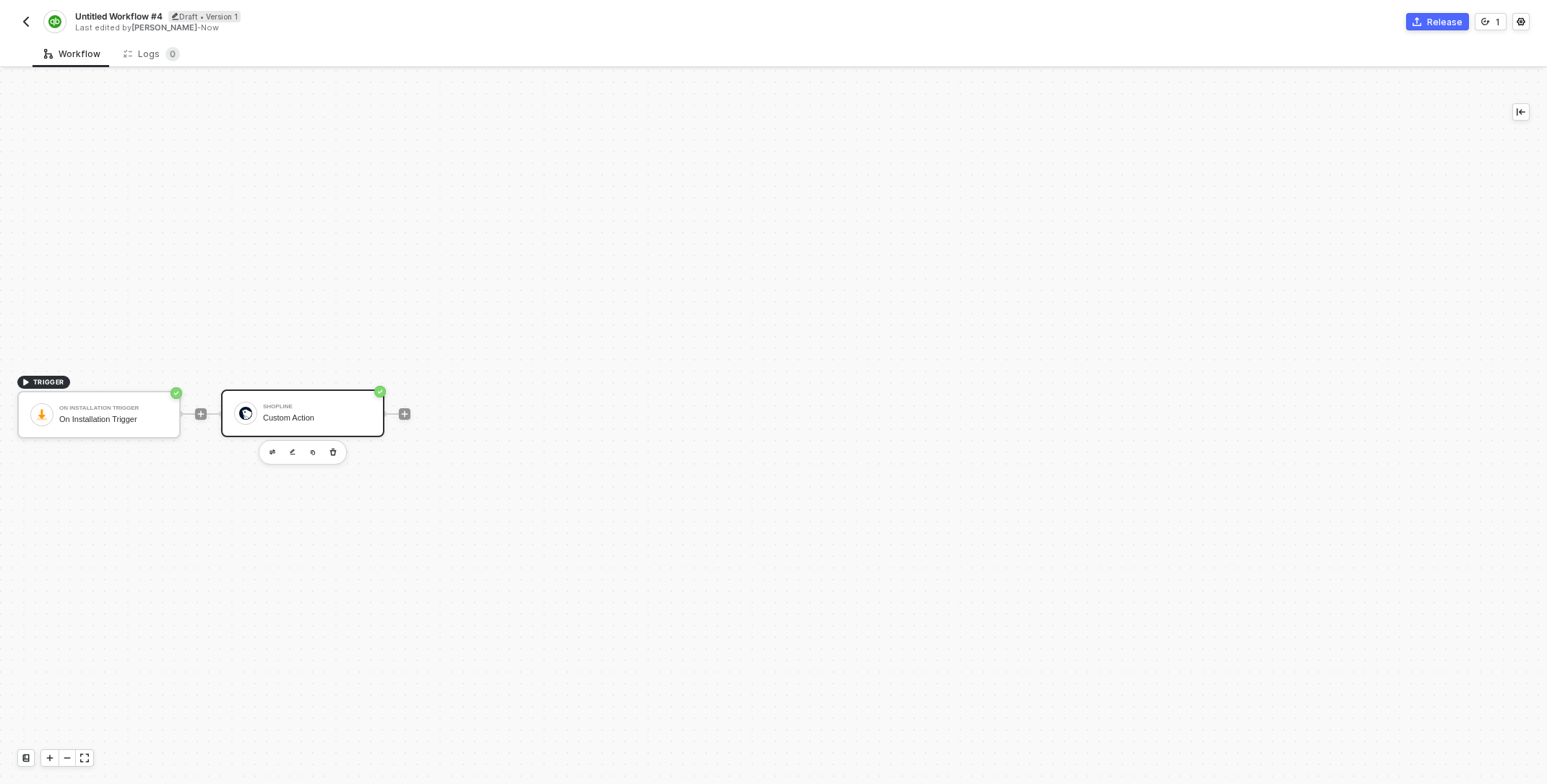
click at [36, 16] on div "Untitled Workflow #4 Draft • Version 1 Last edited by Jared Poole - Now" at bounding box center [396, 21] width 757 height 23
click at [28, 22] on img "button" at bounding box center [26, 21] width 12 height 12
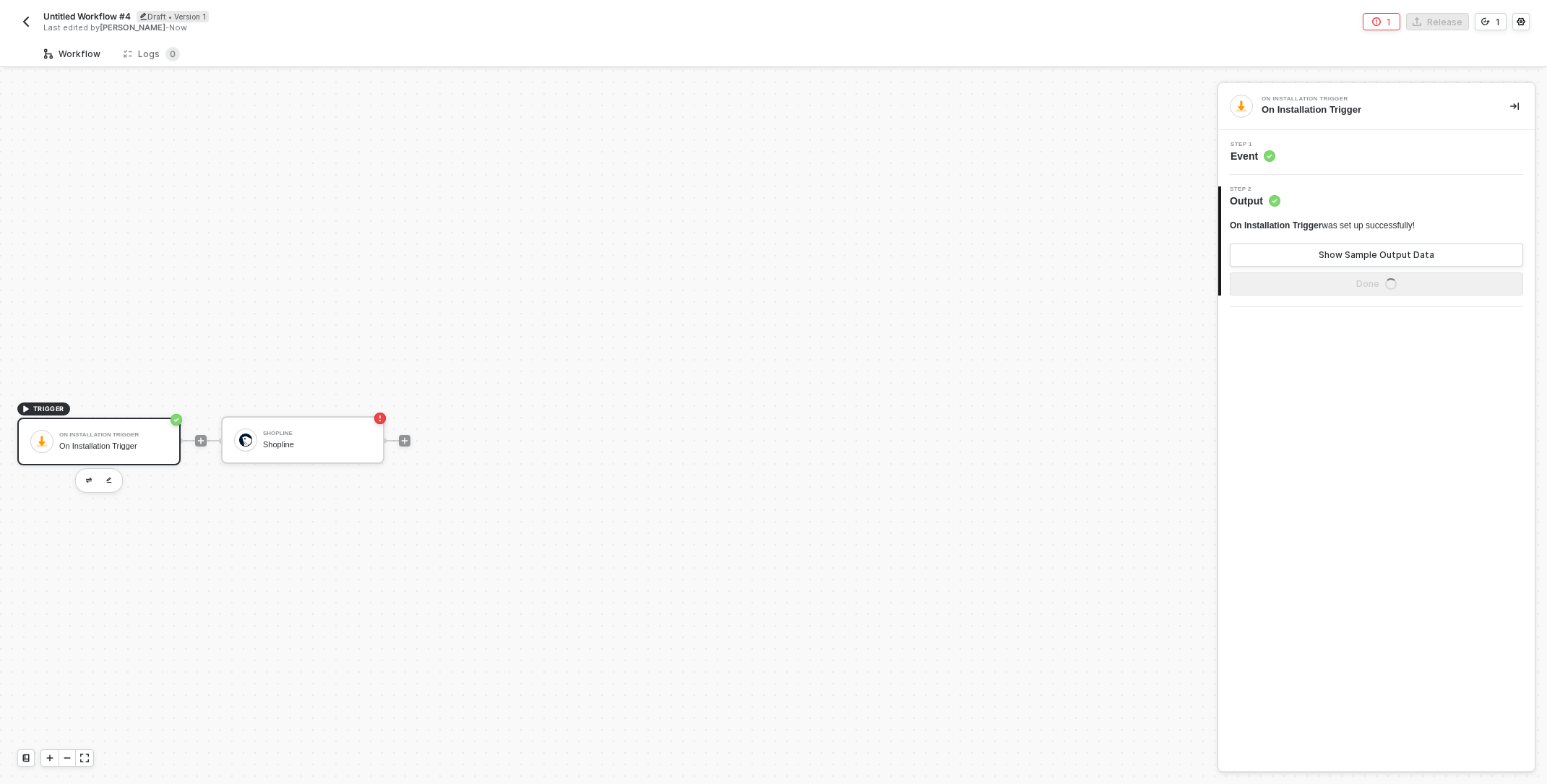
scroll to position [27, 0]
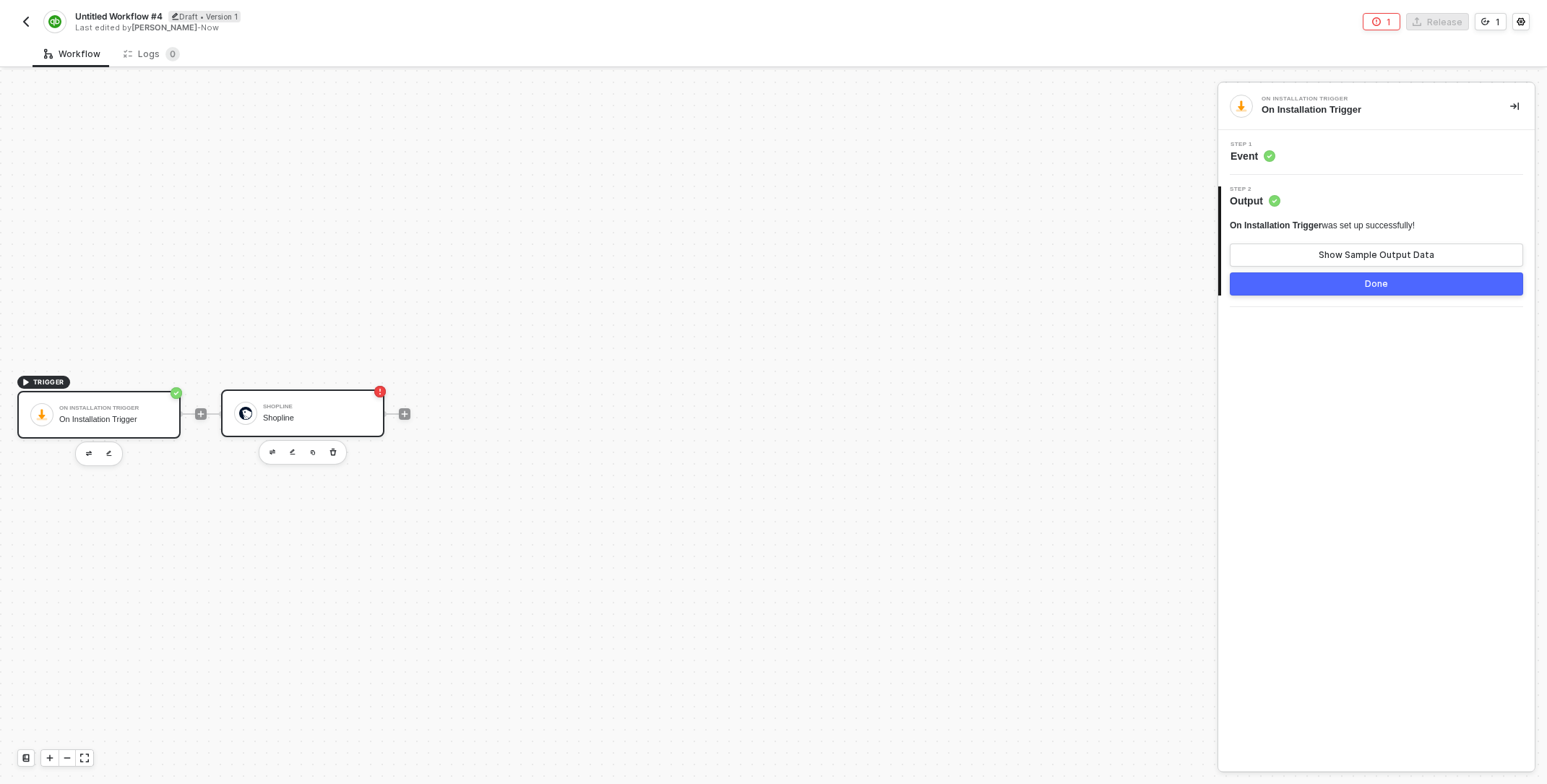
click at [292, 410] on div "Shopline Shopline" at bounding box center [317, 412] width 108 height 27
